Goal: Transaction & Acquisition: Purchase product/service

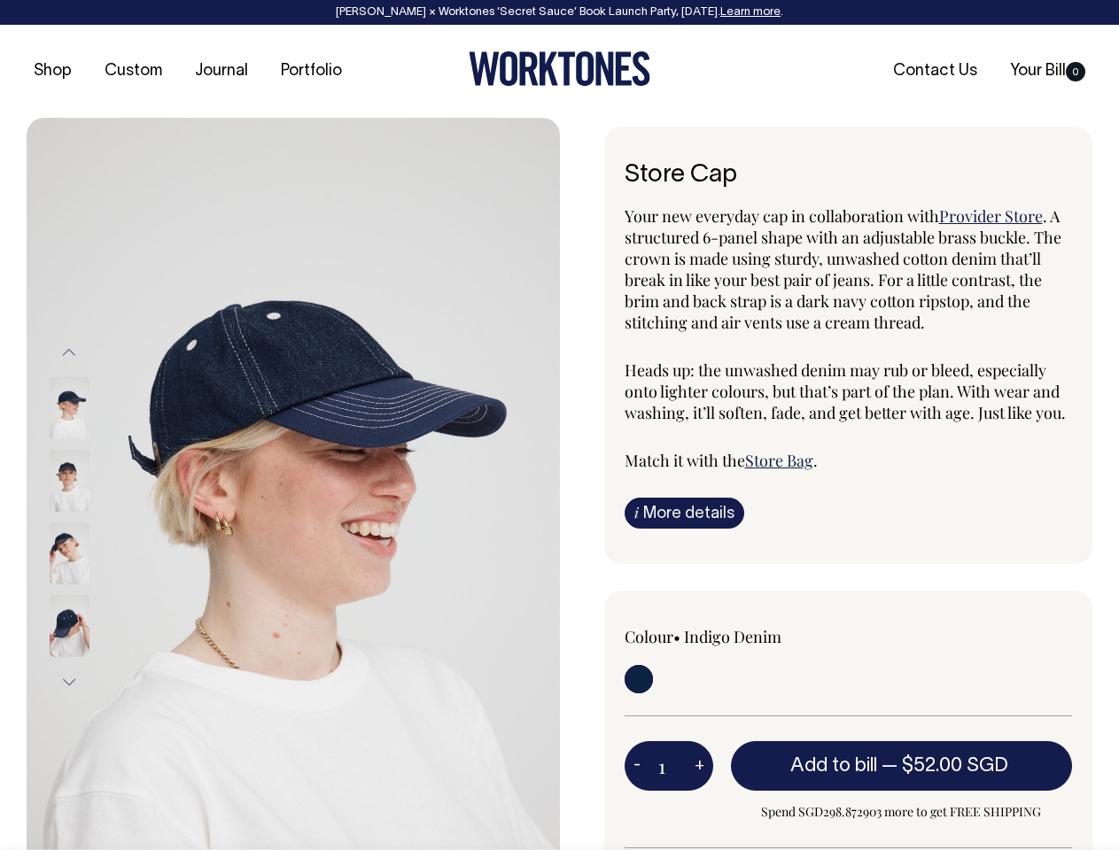
click at [293, 484] on img at bounding box center [293, 517] width 533 height 799
click at [93, 517] on div at bounding box center [93, 553] width 89 height 73
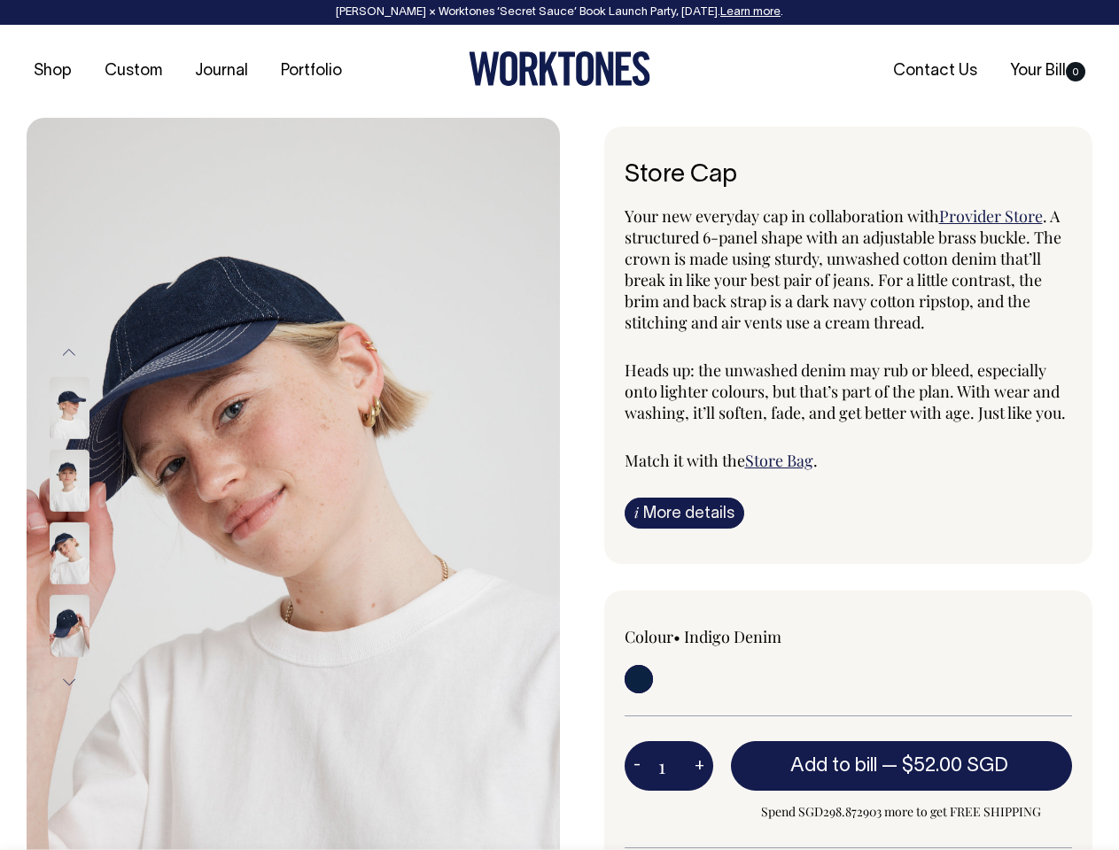
click at [69, 353] on button "Previous" at bounding box center [69, 353] width 27 height 40
click at [93, 590] on div at bounding box center [93, 626] width 89 height 73
click at [69, 682] on button "Next" at bounding box center [69, 683] width 27 height 40
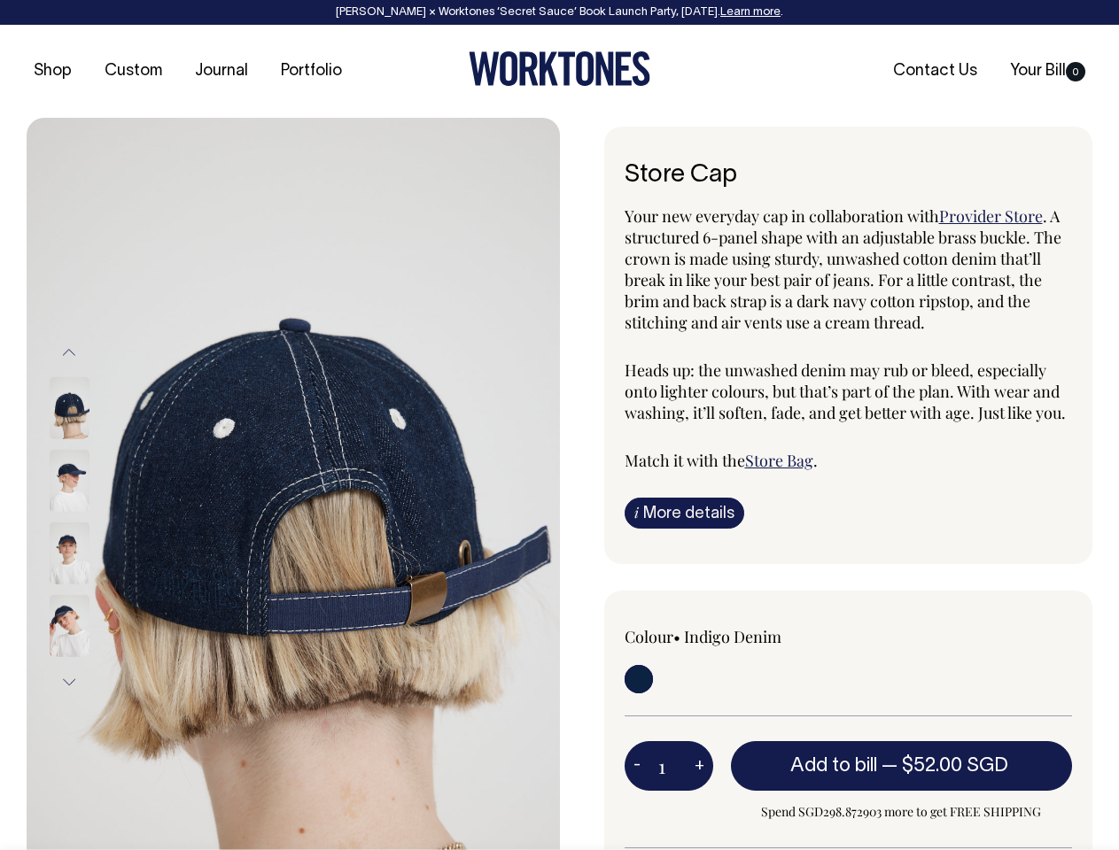
click at [637, 765] on button "-" at bounding box center [637, 766] width 25 height 35
click at [699, 765] on button "+" at bounding box center [699, 766] width 27 height 35
type input "2"
click at [902, 765] on span "— $52.00 SGD" at bounding box center [946, 766] width 131 height 18
